Goal: Obtain resource: Download file/media

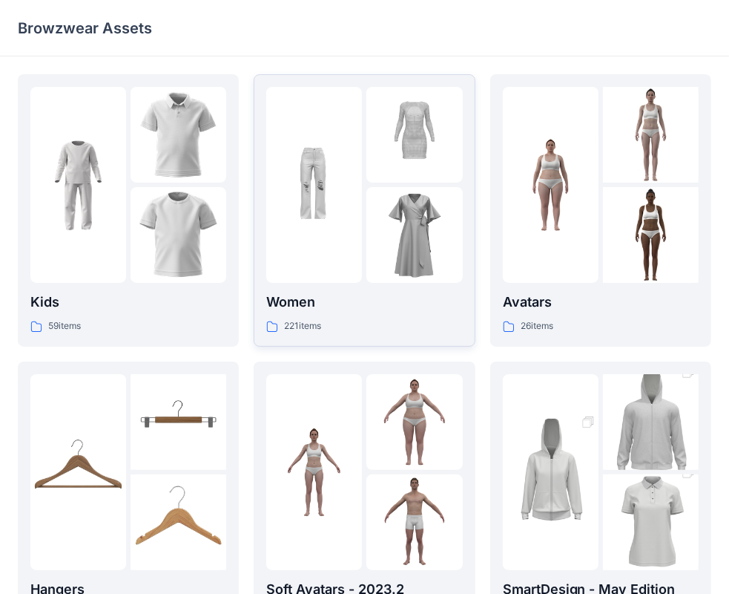
click at [317, 315] on div "Women 221 items" at bounding box center [364, 313] width 196 height 42
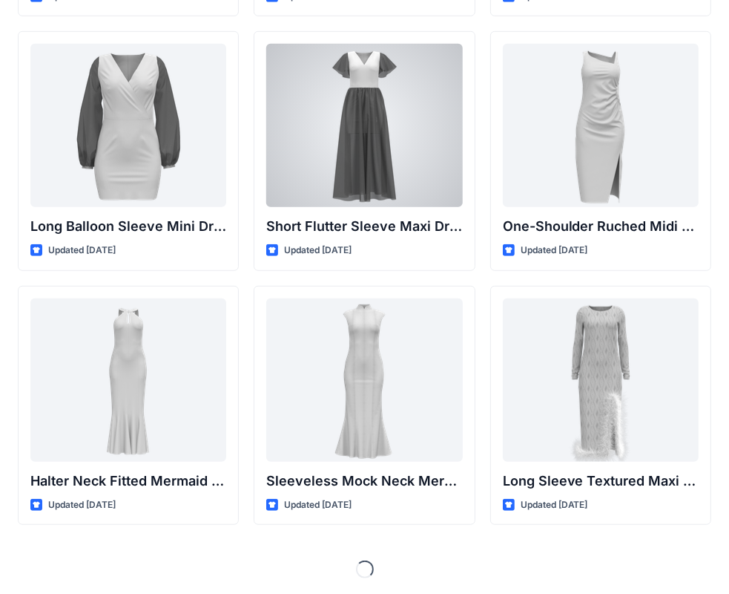
scroll to position [552, 0]
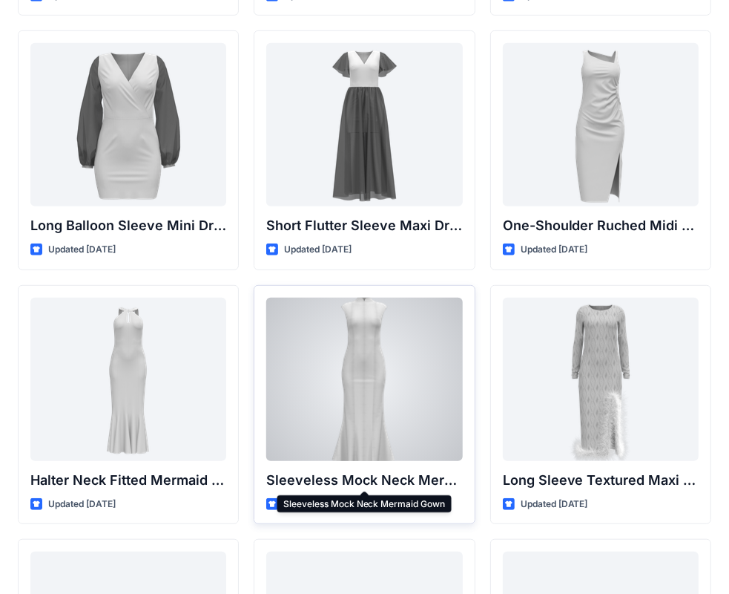
click at [378, 475] on p "Sleeveless Mock Neck Mermaid Gown" at bounding box center [364, 480] width 196 height 21
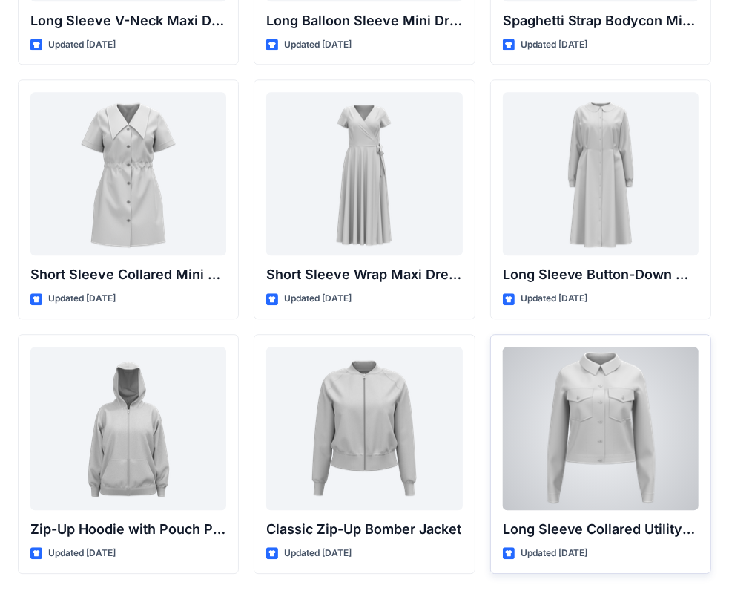
scroll to position [2583, 0]
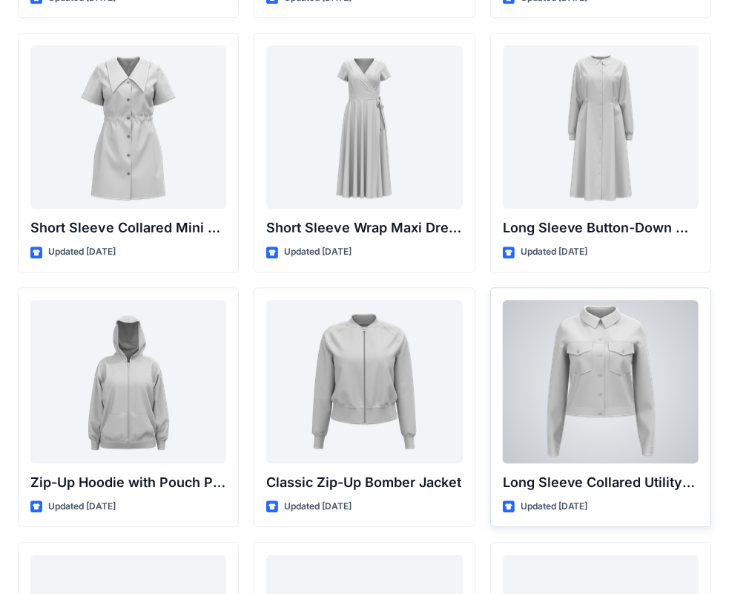
click at [637, 404] on div at bounding box center [601, 381] width 196 height 163
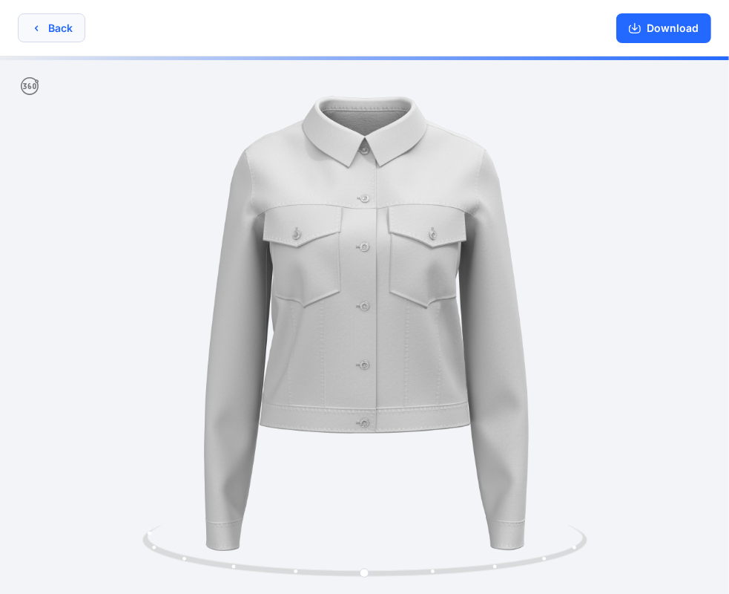
click at [65, 24] on button "Back" at bounding box center [52, 27] width 68 height 29
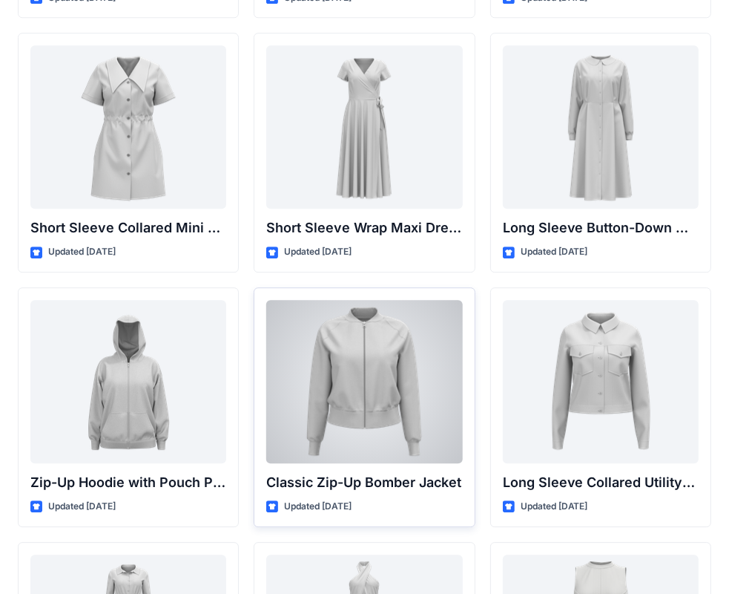
scroll to position [2509, 0]
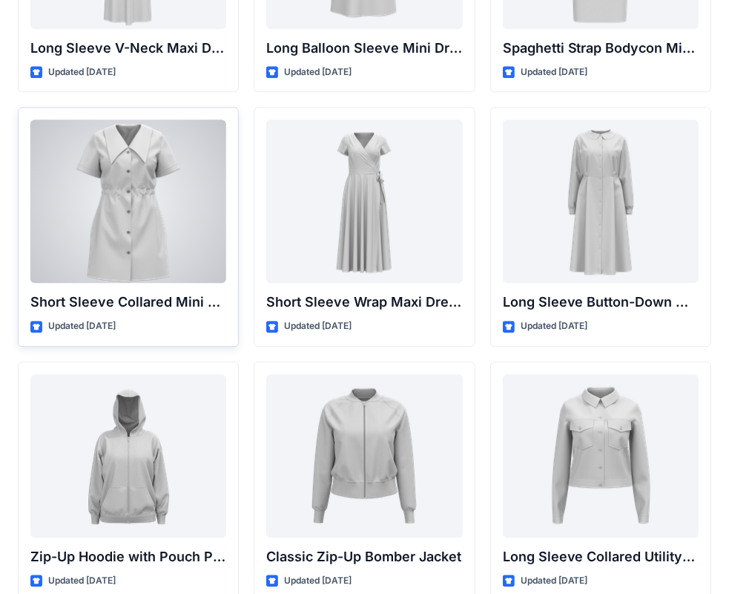
click at [144, 215] on div at bounding box center [128, 200] width 196 height 163
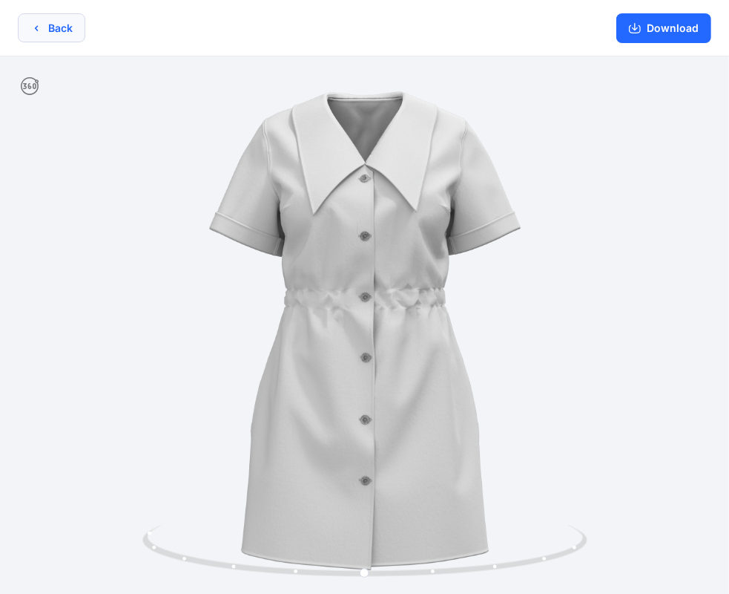
click at [40, 24] on icon "button" at bounding box center [36, 28] width 12 height 12
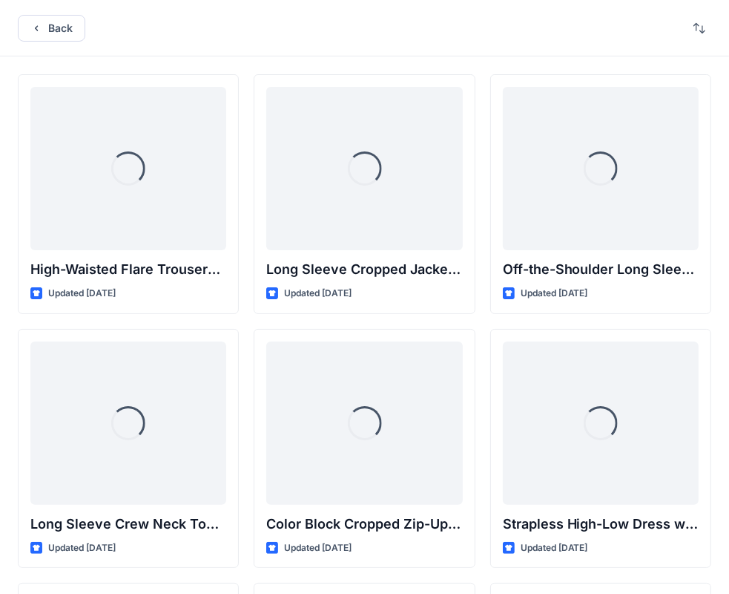
scroll to position [2509, 0]
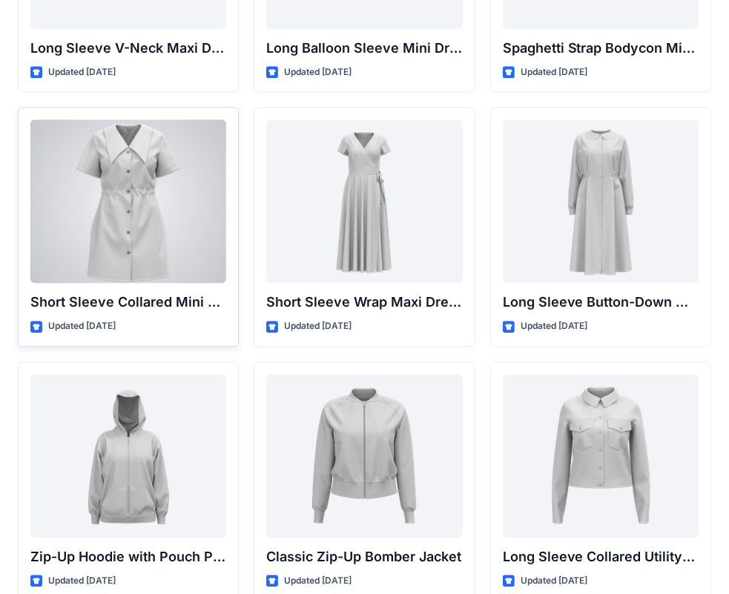
click at [176, 205] on div at bounding box center [128, 200] width 196 height 163
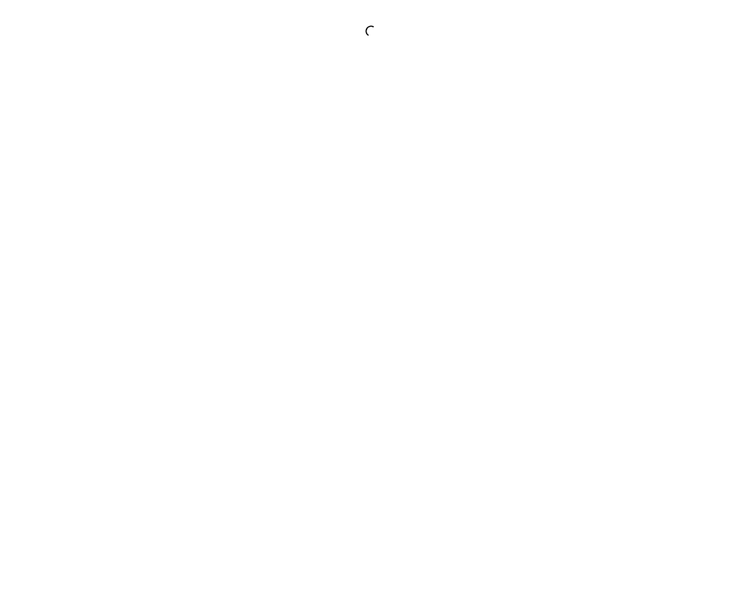
click at [176, 205] on div at bounding box center [371, 297] width 742 height 594
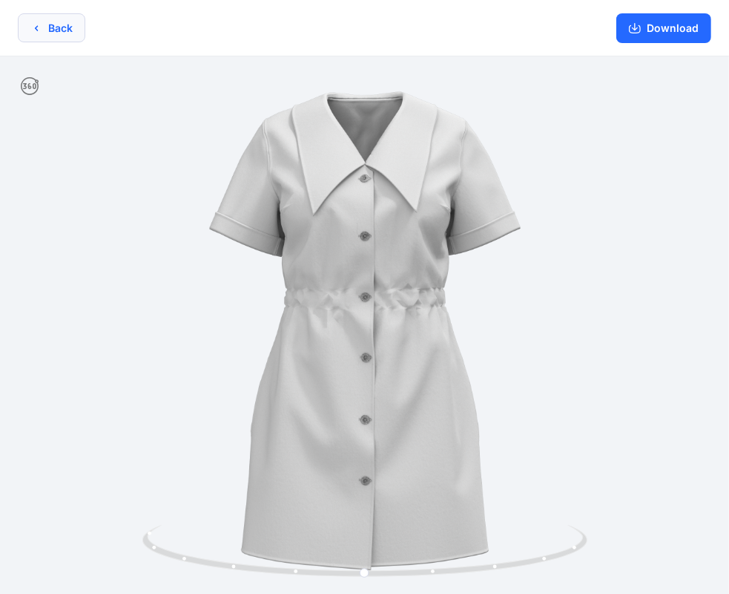
click at [59, 30] on button "Back" at bounding box center [52, 27] width 68 height 29
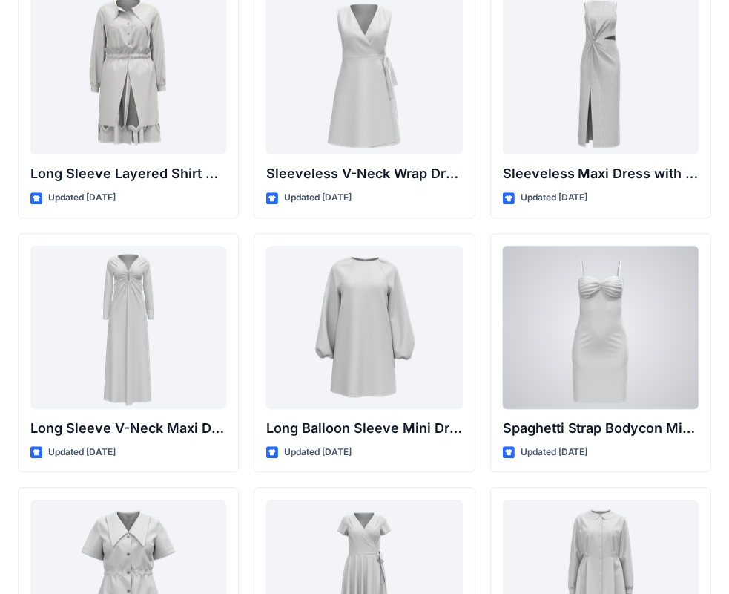
scroll to position [2152, 0]
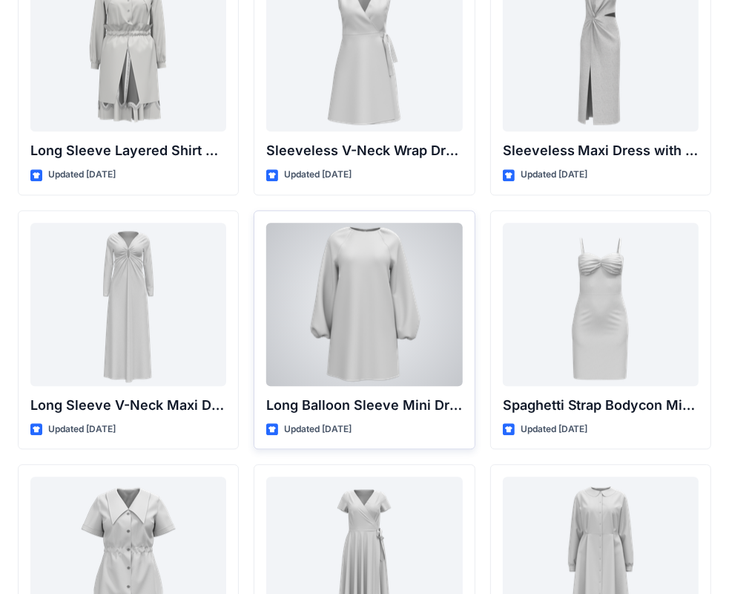
click at [356, 312] on div at bounding box center [364, 304] width 196 height 163
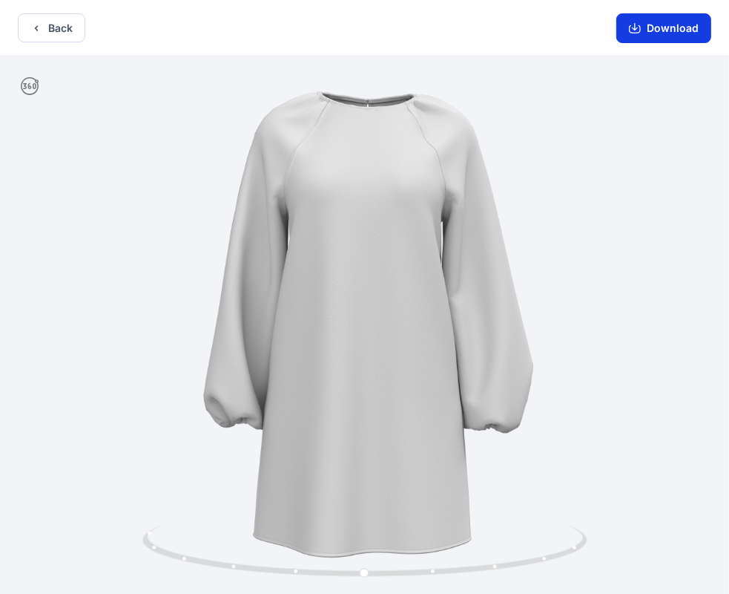
click at [669, 27] on button "Download" at bounding box center [664, 28] width 95 height 30
click at [47, 26] on button "Back" at bounding box center [52, 27] width 68 height 29
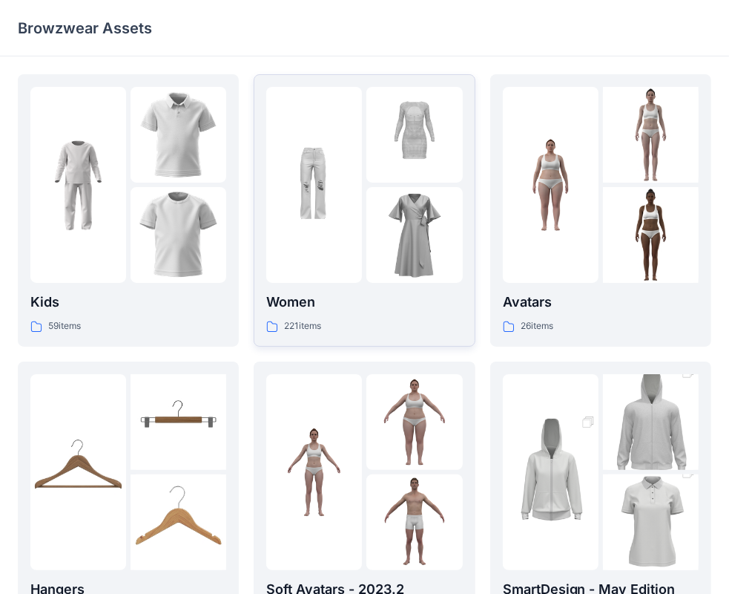
click at [371, 217] on img at bounding box center [415, 235] width 96 height 96
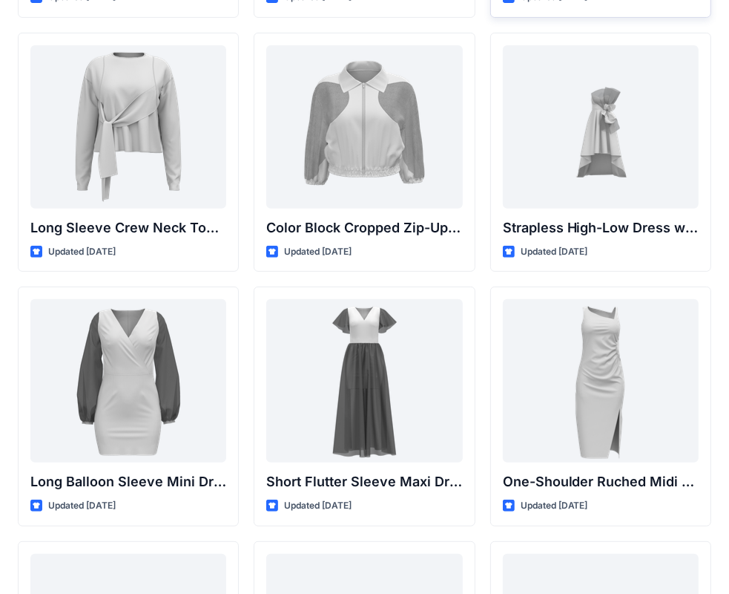
scroll to position [297, 0]
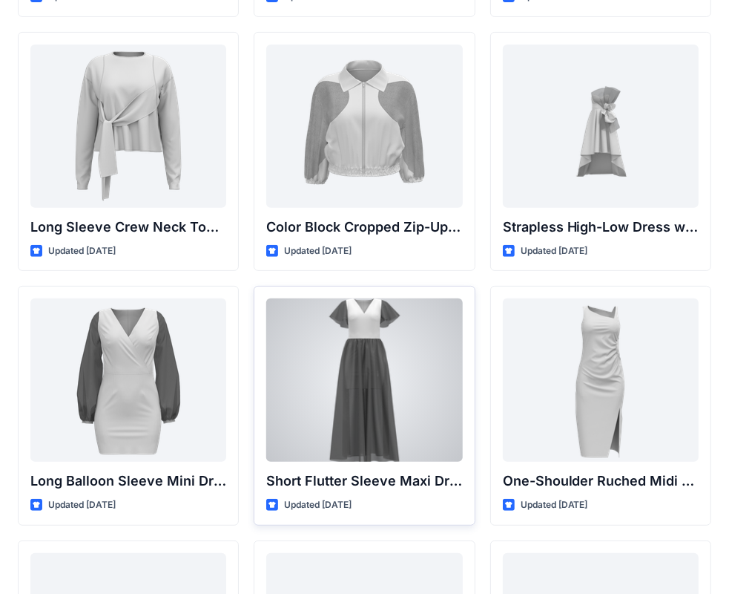
click at [430, 387] on div at bounding box center [364, 379] width 196 height 163
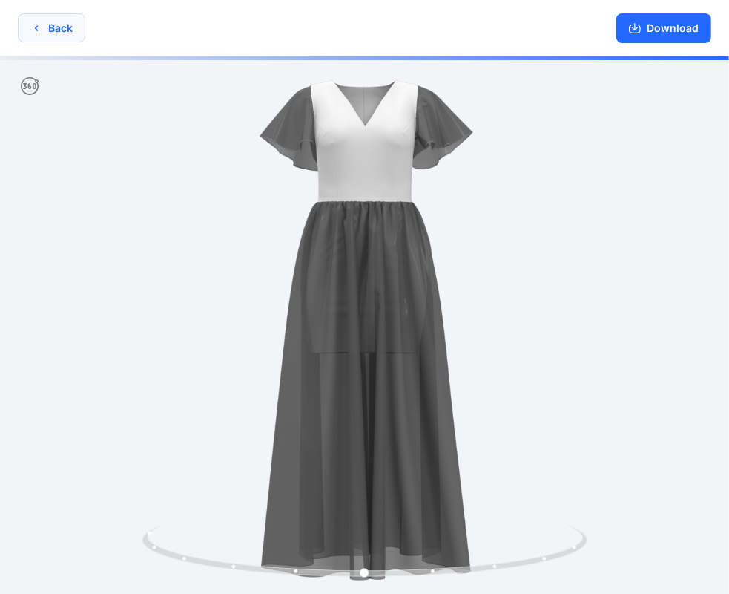
click at [50, 33] on button "Back" at bounding box center [52, 27] width 68 height 29
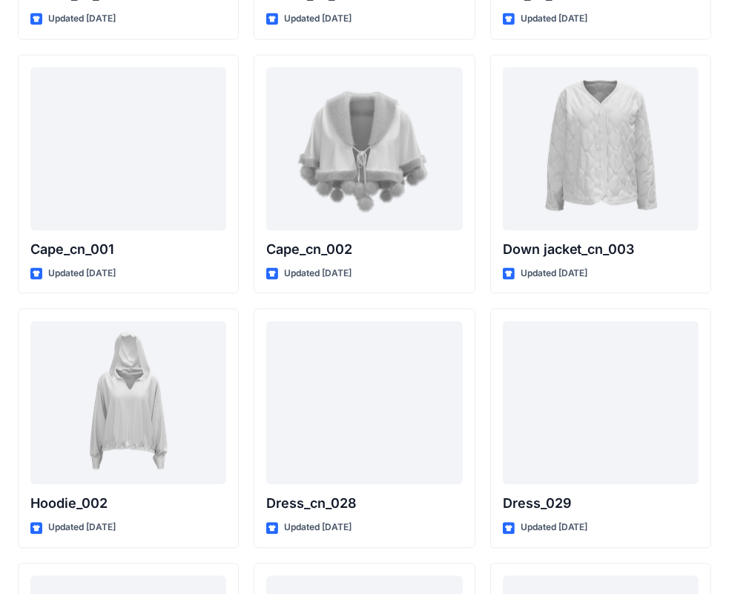
scroll to position [9224, 0]
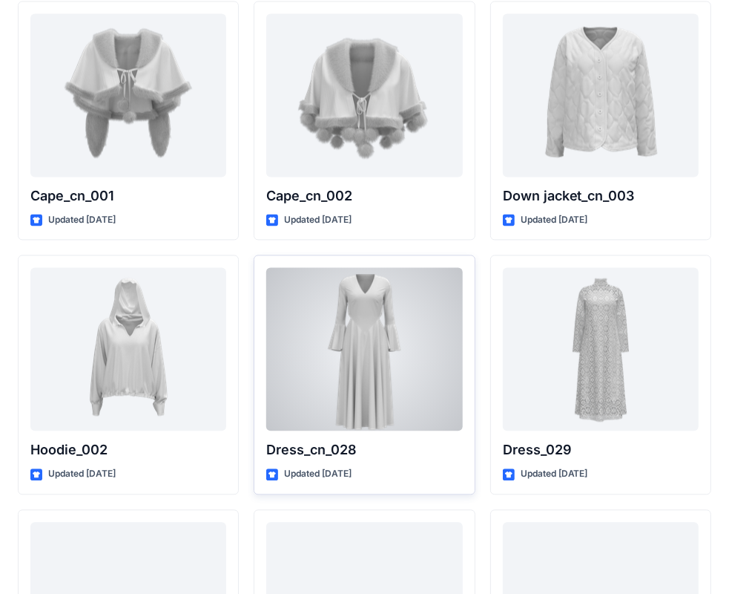
click at [378, 344] on div at bounding box center [364, 348] width 196 height 163
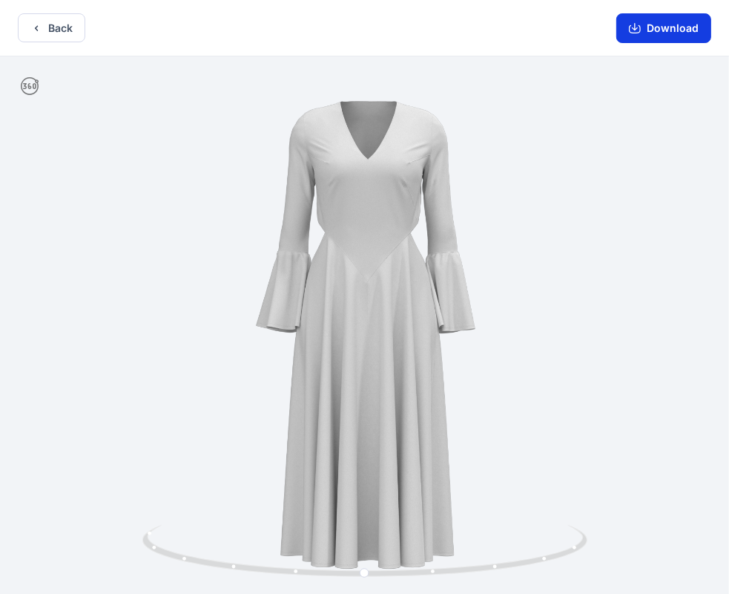
click at [661, 30] on button "Download" at bounding box center [664, 28] width 95 height 30
click at [666, 31] on button "Download" at bounding box center [664, 28] width 95 height 30
